Goal: Check status: Check status

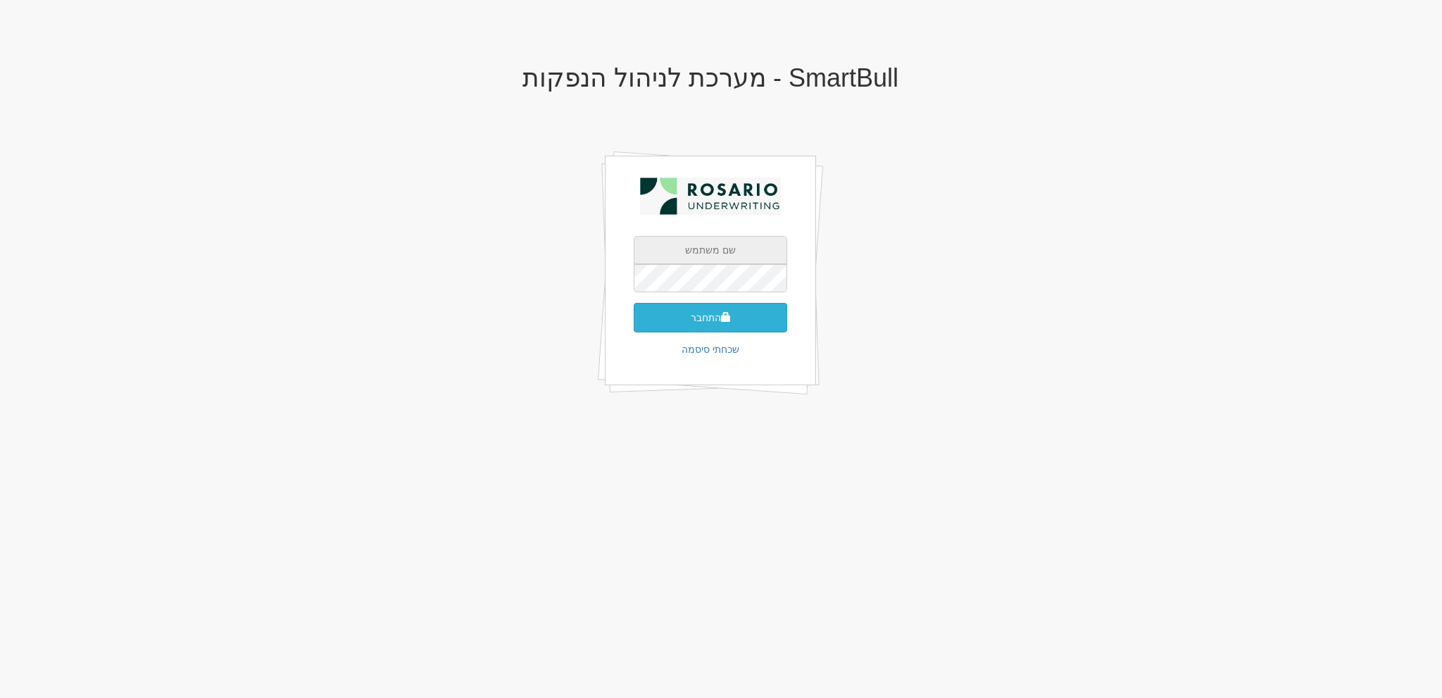
type input "[EMAIL_ADDRESS][PERSON_NAME][DOMAIN_NAME]"
click at [722, 312] on span "submit" at bounding box center [726, 317] width 10 height 10
type input "274915"
click at [634, 324] on button "התחבר" at bounding box center [711, 339] width 154 height 30
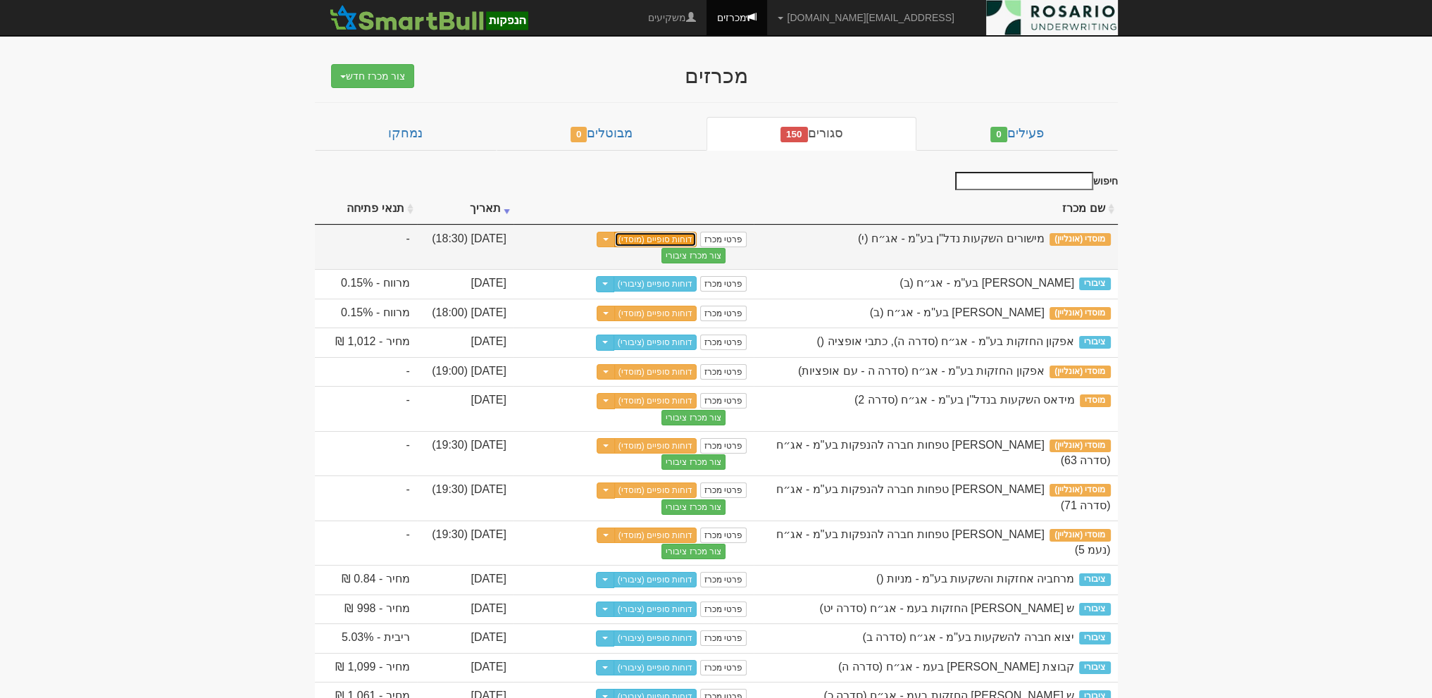
click at [655, 235] on link "דוחות סופיים (מוסדי)" at bounding box center [655, 239] width 83 height 15
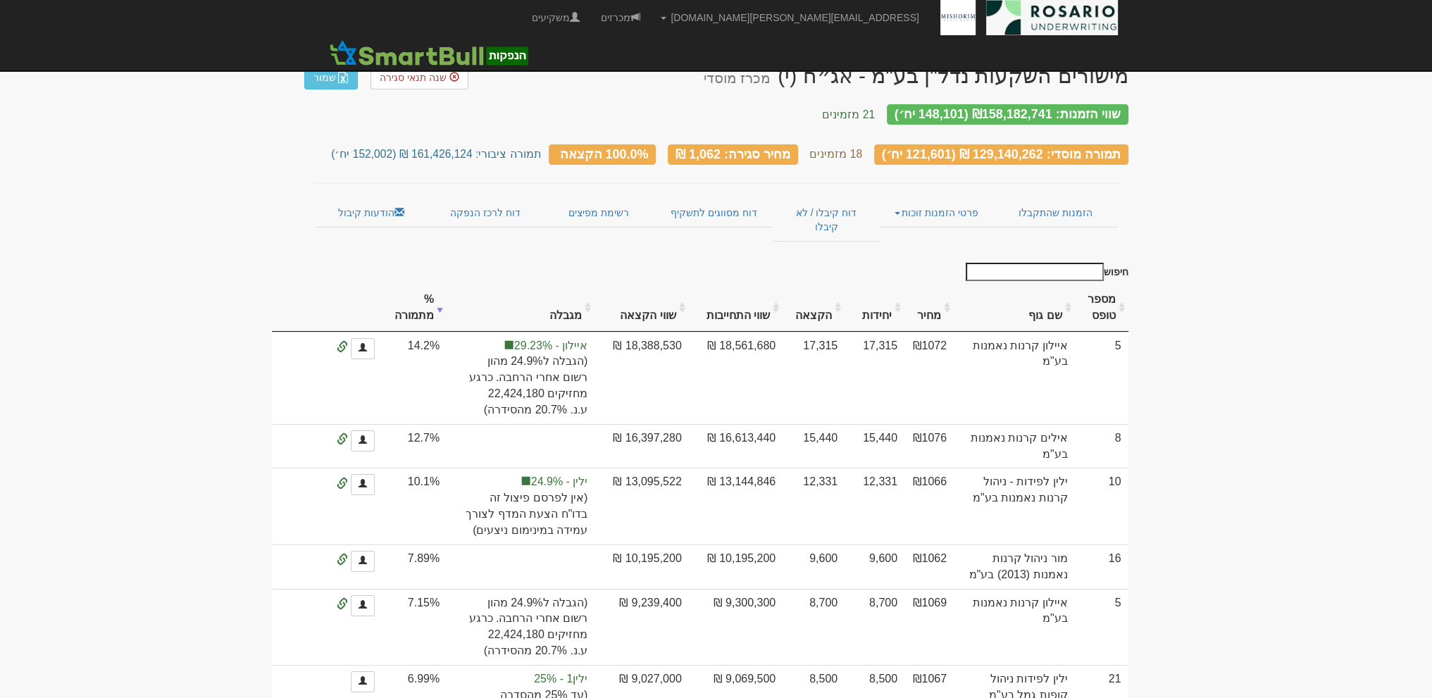
click at [954, 285] on th "מחיר" at bounding box center [928, 308] width 49 height 47
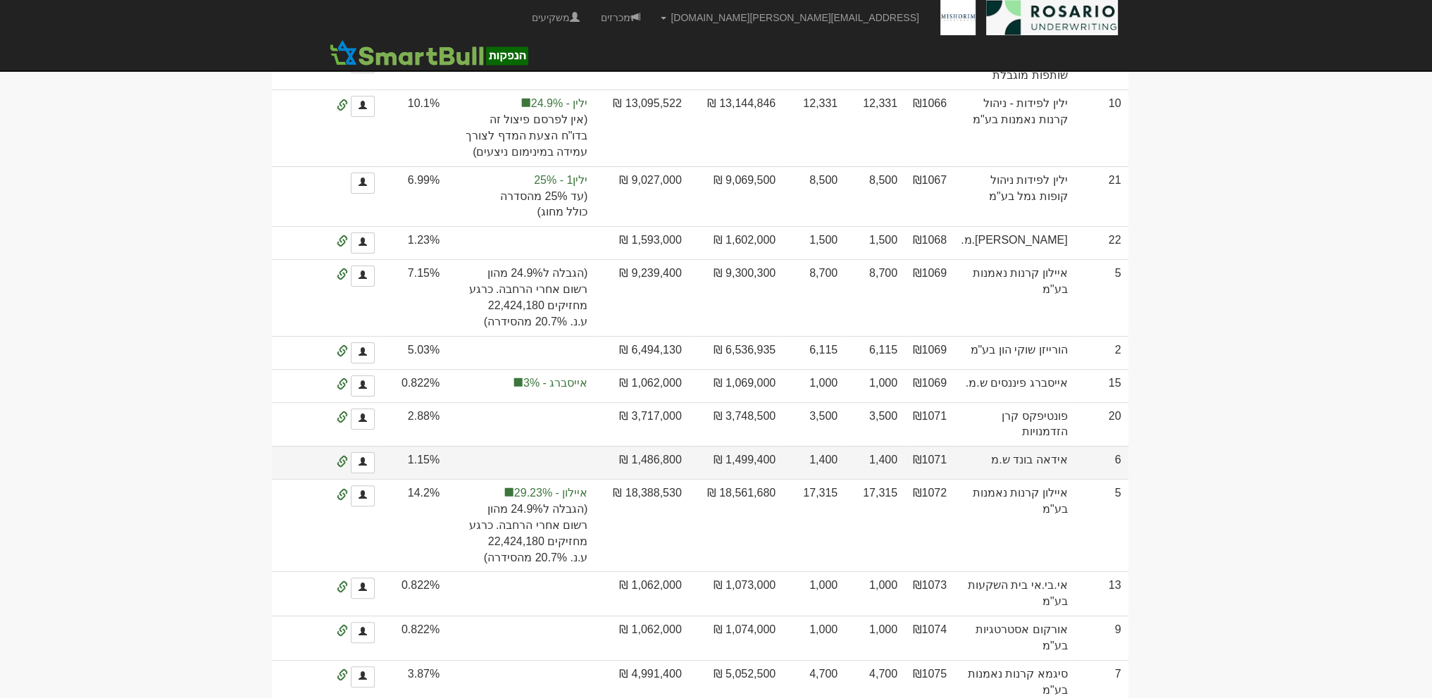
scroll to position [493, 0]
